Goal: Task Accomplishment & Management: Understand process/instructions

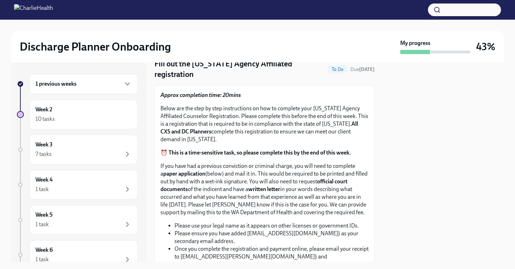
scroll to position [30, 0]
click at [87, 117] on div "10 tasks" at bounding box center [83, 119] width 96 height 8
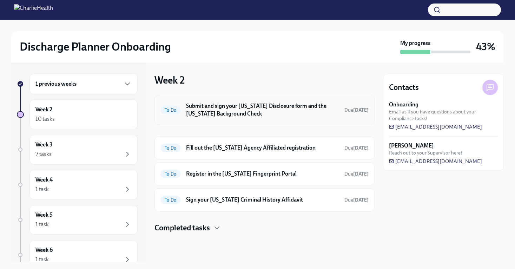
click at [332, 111] on div "To Do Submit and sign your [US_STATE] Disclosure form and the [US_STATE] Backgr…" at bounding box center [265, 110] width 208 height 18
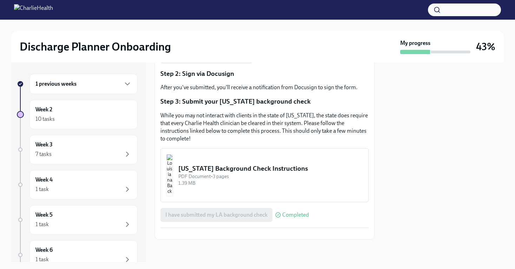
scroll to position [202, 0]
click at [273, 173] on div "PDF Document • 3 pages" at bounding box center [270, 176] width 184 height 7
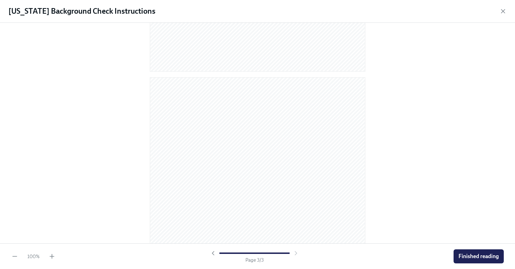
scroll to position [639, 0]
click at [473, 257] on span "Finished reading" at bounding box center [479, 256] width 40 height 7
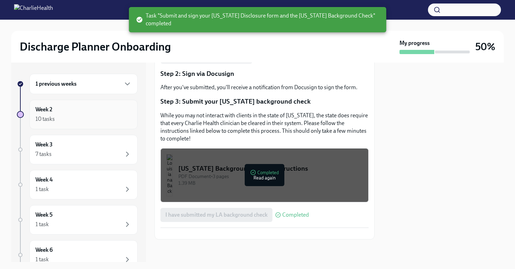
click at [58, 112] on div "Week 2 10 tasks" at bounding box center [83, 115] width 96 height 18
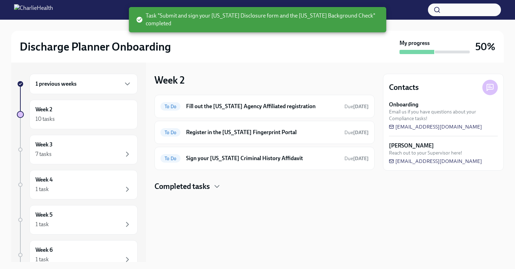
click at [204, 184] on h4 "Completed tasks" at bounding box center [183, 186] width 56 height 11
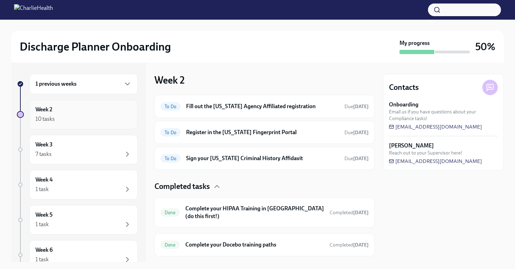
click at [70, 115] on div "10 tasks" at bounding box center [83, 119] width 96 height 8
click at [71, 149] on div "Week 3 7 tasks" at bounding box center [83, 150] width 96 height 18
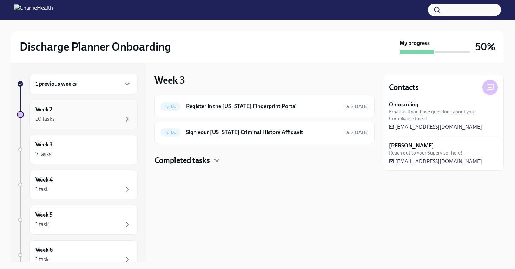
click at [73, 121] on div "10 tasks" at bounding box center [83, 119] width 96 height 8
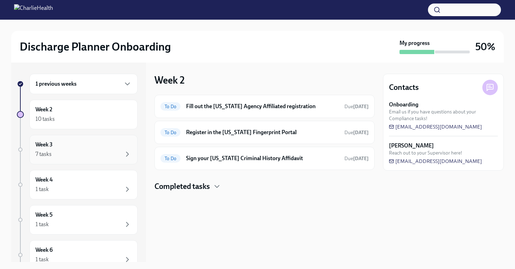
click at [64, 164] on div "Week 3 7 tasks" at bounding box center [84, 150] width 108 height 30
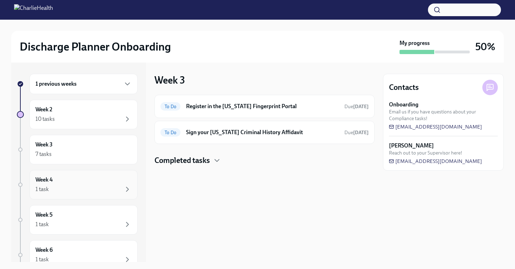
click at [61, 190] on div "1 task" at bounding box center [83, 189] width 96 height 8
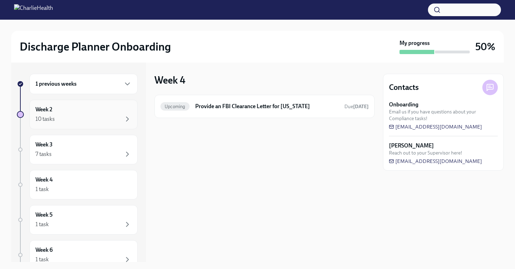
click at [58, 110] on div "Week 2 10 tasks" at bounding box center [83, 115] width 96 height 18
